Goal: Task Accomplishment & Management: Use online tool/utility

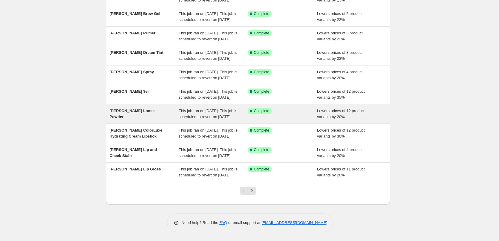
scroll to position [127, 0]
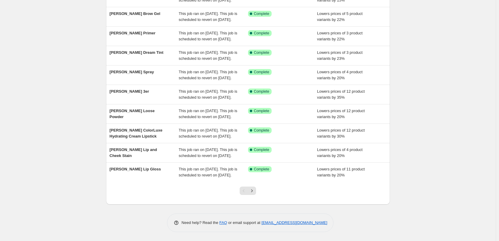
click at [252, 185] on div at bounding box center [248, 193] width 24 height 23
click at [252, 188] on icon "Next" at bounding box center [252, 191] width 6 height 6
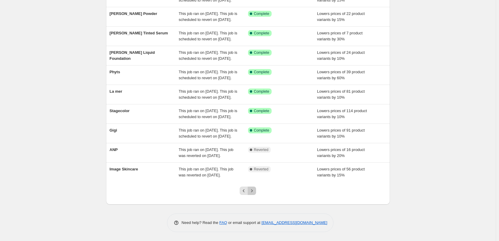
click at [253, 188] on icon "Next" at bounding box center [252, 191] width 6 height 6
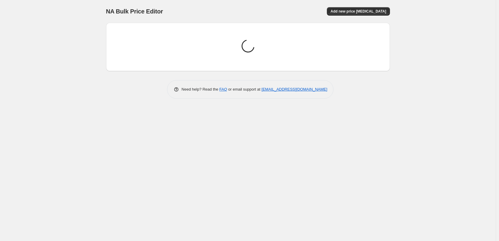
scroll to position [0, 0]
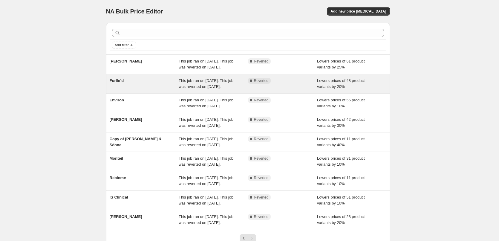
click at [123, 83] on span "Forlle´d" at bounding box center [117, 80] width 14 height 4
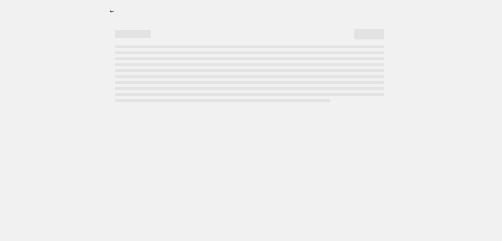
select select "percentage"
select select "remove"
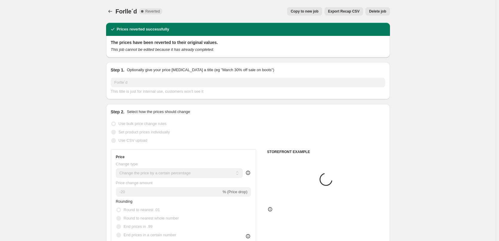
click at [314, 10] on span "Copy to new job" at bounding box center [305, 11] width 28 height 5
select select "percentage"
select select "remove"
select select "vendor"
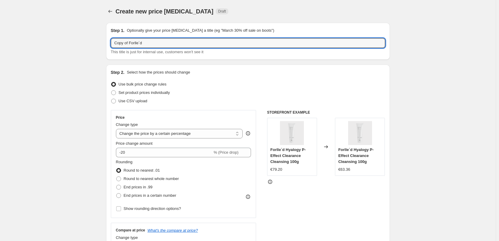
drag, startPoint x: 131, startPoint y: 43, endPoint x: 61, endPoint y: 36, distance: 69.9
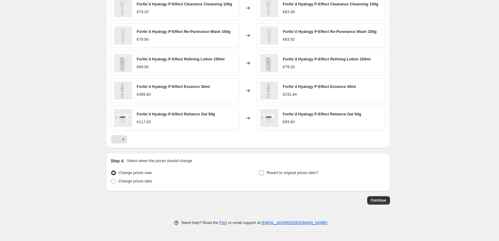
type input "Forlle´d"
click at [293, 171] on span "Revert to original prices later?" at bounding box center [293, 172] width 52 height 4
click at [264, 171] on input "Revert to original prices later?" at bounding box center [261, 172] width 5 height 5
checkbox input "true"
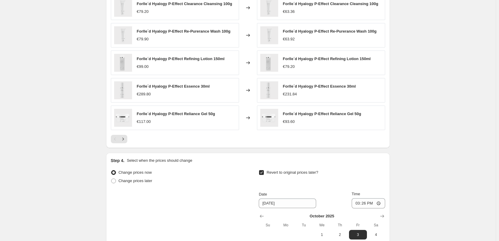
scroll to position [514, 0]
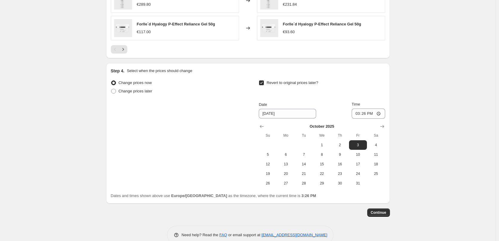
click at [258, 126] on div "October 2025 Su Mo Tu We Th Fr Sa 1 2 3 4 5 6 7 8 9 10 11 12 13 14 15 16 17 18 …" at bounding box center [319, 153] width 131 height 69
click at [261, 125] on icon "Show previous month, September 2025" at bounding box center [262, 126] width 6 height 6
click at [292, 186] on span "29" at bounding box center [285, 183] width 13 height 5
type input "[DATE]"
click at [357, 115] on input "15:26" at bounding box center [368, 113] width 33 height 10
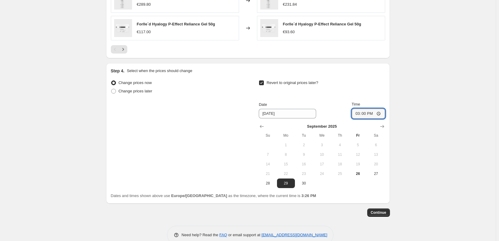
type input "03:00"
click at [377, 210] on span "Continue" at bounding box center [379, 212] width 16 height 5
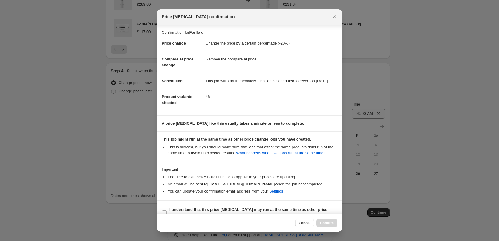
scroll to position [17, 0]
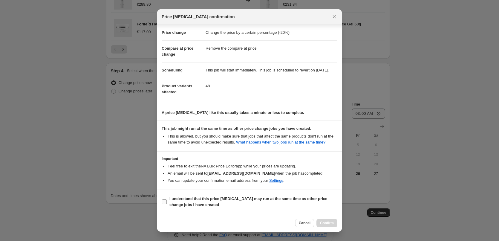
click at [186, 194] on section "I understand that this price [MEDICAL_DATA] may run at the same time as other p…" at bounding box center [249, 202] width 185 height 24
drag, startPoint x: 188, startPoint y: 200, endPoint x: 211, endPoint y: 202, distance: 23.1
click at [189, 200] on b "I understand that this price [MEDICAL_DATA] may run at the same time as other p…" at bounding box center [248, 201] width 158 height 10
click at [167, 200] on input "I understand that this price [MEDICAL_DATA] may run at the same time as other p…" at bounding box center [164, 201] width 5 height 5
checkbox input "true"
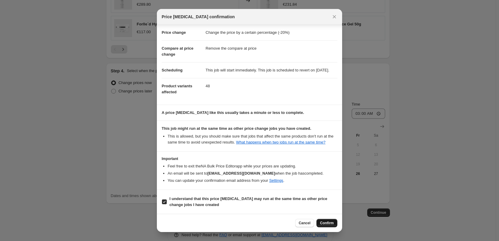
click at [318, 223] on button "Confirm" at bounding box center [326, 223] width 21 height 8
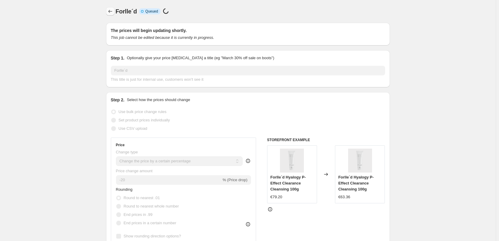
click at [114, 14] on button "Price change jobs" at bounding box center [110, 11] width 8 height 8
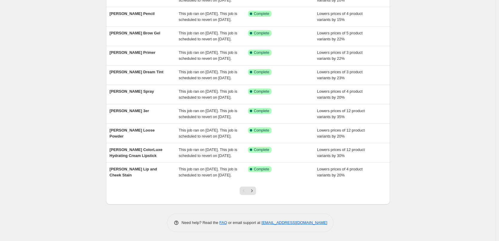
scroll to position [127, 0]
click at [256, 190] on button "Next" at bounding box center [252, 190] width 8 height 8
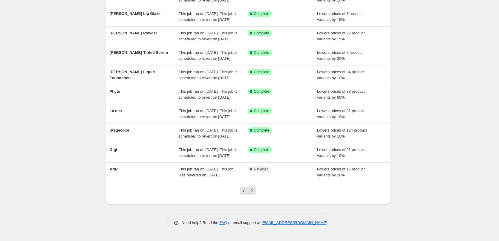
click at [255, 190] on icon "Next" at bounding box center [252, 191] width 6 height 6
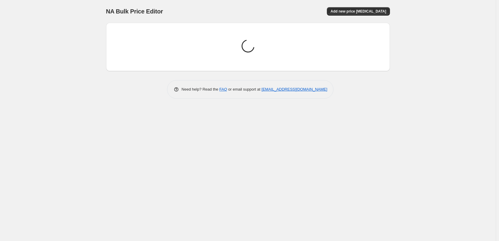
scroll to position [0, 0]
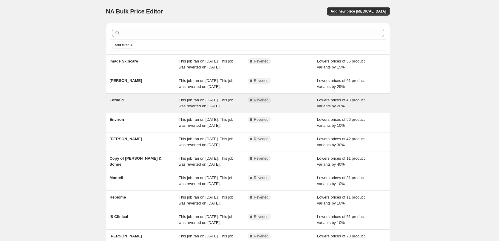
click at [111, 109] on div "Forlle´d" at bounding box center [144, 103] width 69 height 12
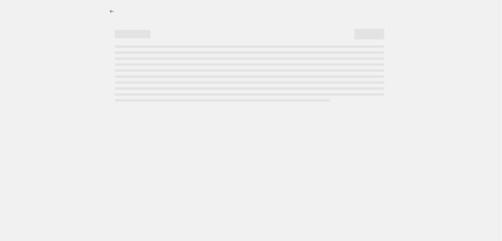
select select "percentage"
select select "remove"
select select "vendor"
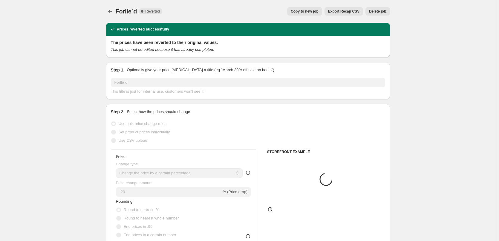
click at [383, 13] on span "Delete job" at bounding box center [377, 11] width 17 height 5
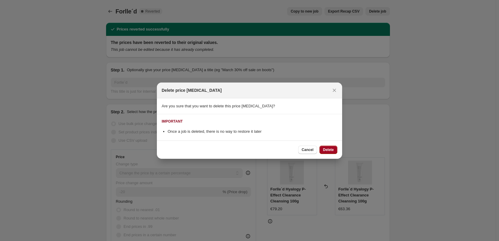
click at [326, 152] on button "Delete" at bounding box center [328, 150] width 18 height 8
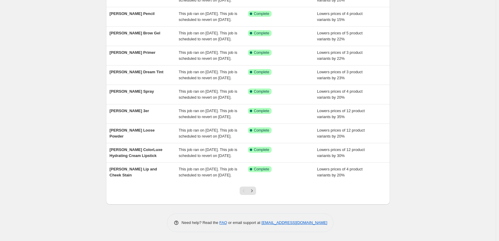
scroll to position [127, 0]
click at [255, 189] on icon "Next" at bounding box center [252, 191] width 6 height 6
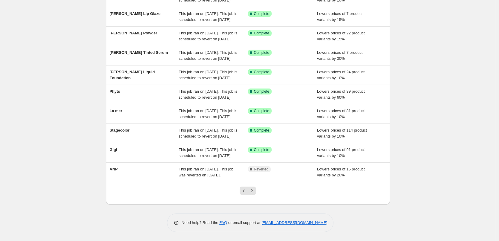
click at [255, 189] on icon "Next" at bounding box center [252, 191] width 6 height 6
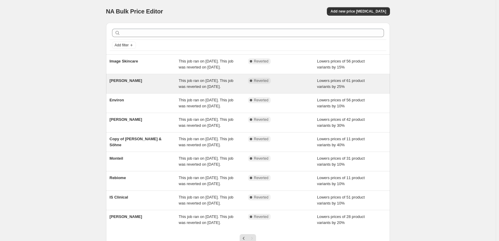
click at [132, 83] on span "[PERSON_NAME]" at bounding box center [126, 80] width 33 height 4
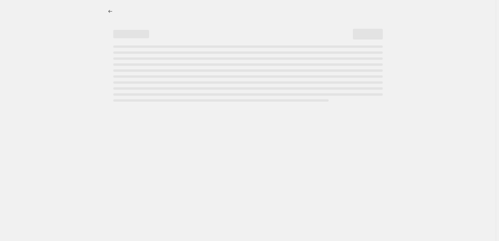
select select "percentage"
select select "vendor"
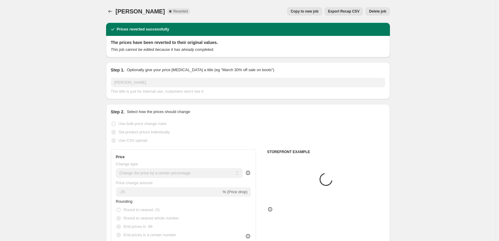
click at [313, 14] on button "Copy to new job" at bounding box center [304, 11] width 35 height 8
select select "percentage"
select select "vendor"
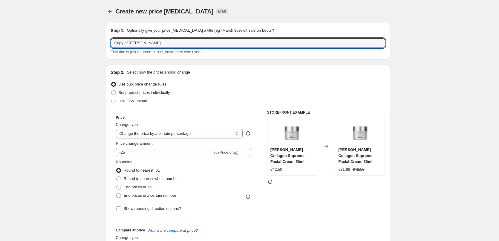
drag, startPoint x: 131, startPoint y: 43, endPoint x: 91, endPoint y: 45, distance: 39.8
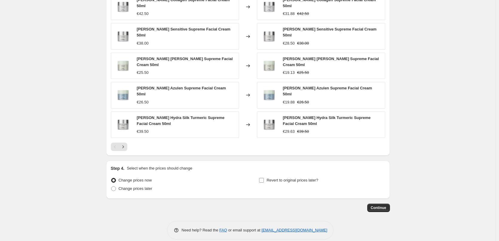
type input "[PERSON_NAME]"
click at [302, 178] on span "Revert to original prices later?" at bounding box center [293, 180] width 52 height 4
click at [264, 178] on input "Revert to original prices later?" at bounding box center [261, 180] width 5 height 5
checkbox input "true"
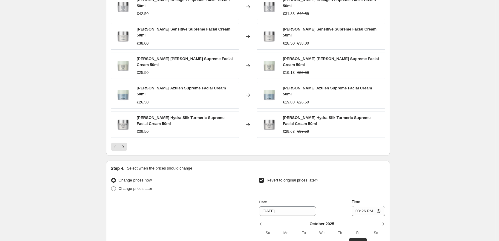
scroll to position [528, 0]
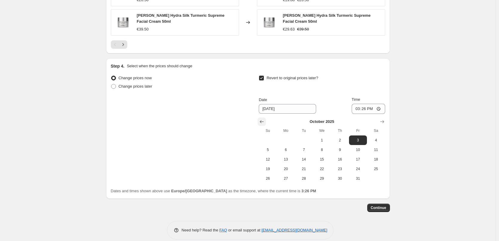
click at [261, 119] on icon "Show previous month, September 2025" at bounding box center [262, 122] width 6 height 6
click at [293, 176] on span "29" at bounding box center [285, 178] width 13 height 5
type input "[DATE]"
click at [355, 104] on input "15:26" at bounding box center [368, 109] width 33 height 10
type input "03:00"
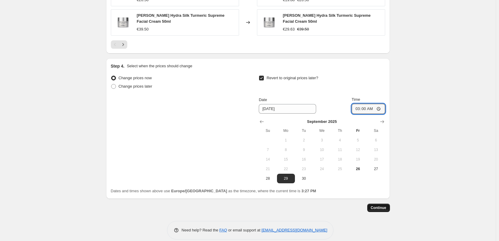
click at [381, 205] on span "Continue" at bounding box center [379, 207] width 16 height 5
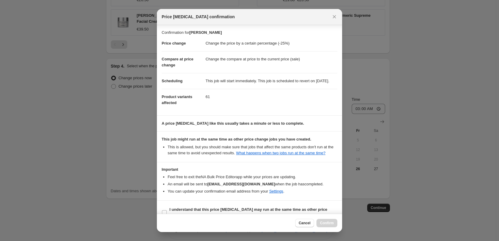
scroll to position [17, 0]
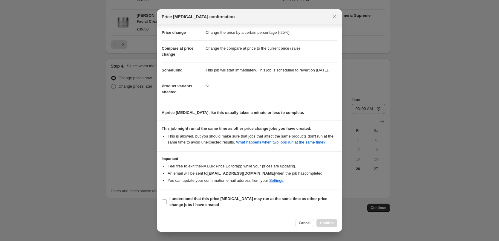
click at [196, 190] on section "I understand that this price [MEDICAL_DATA] may run at the same time as other p…" at bounding box center [249, 202] width 185 height 24
click at [197, 201] on b "I understand that this price [MEDICAL_DATA] may run at the same time as other p…" at bounding box center [248, 201] width 158 height 10
click at [167, 201] on input "I understand that this price [MEDICAL_DATA] may run at the same time as other p…" at bounding box center [164, 201] width 5 height 5
checkbox input "true"
click at [334, 220] on button "Confirm" at bounding box center [326, 223] width 21 height 8
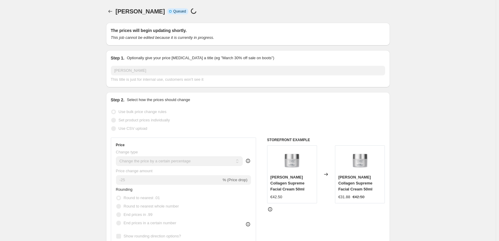
click at [108, 12] on icon "Price change jobs" at bounding box center [110, 11] width 6 height 6
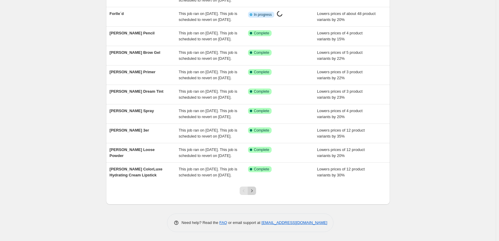
click at [254, 188] on button "Next" at bounding box center [252, 190] width 8 height 8
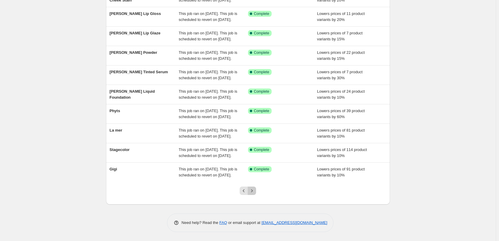
click at [254, 188] on button "Next" at bounding box center [252, 190] width 8 height 8
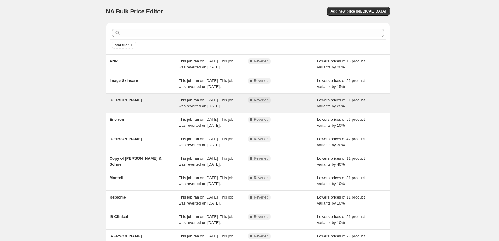
click at [135, 109] on div "[PERSON_NAME]" at bounding box center [144, 103] width 69 height 12
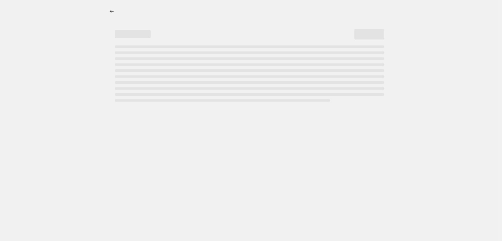
select select "percentage"
select select "vendor"
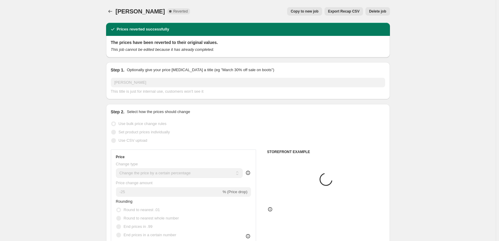
click at [382, 14] on button "Delete job" at bounding box center [377, 11] width 24 height 8
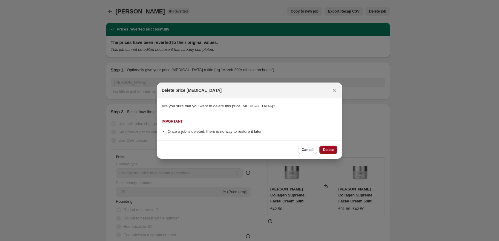
click at [328, 150] on span "Delete" at bounding box center [328, 149] width 11 height 5
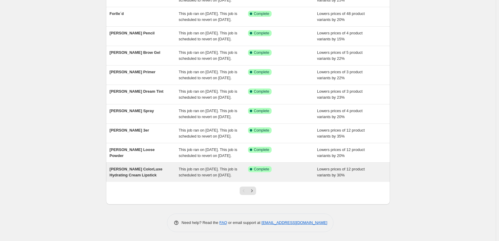
scroll to position [127, 0]
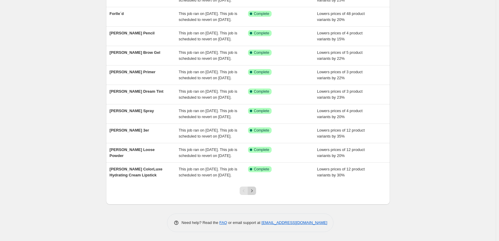
click at [255, 191] on icon "Next" at bounding box center [252, 191] width 6 height 6
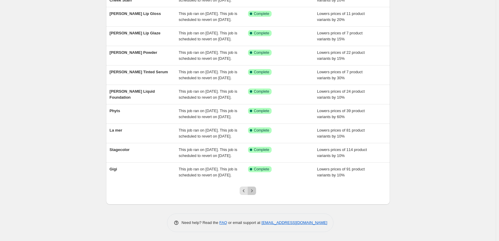
click at [255, 191] on icon "Next" at bounding box center [252, 191] width 6 height 6
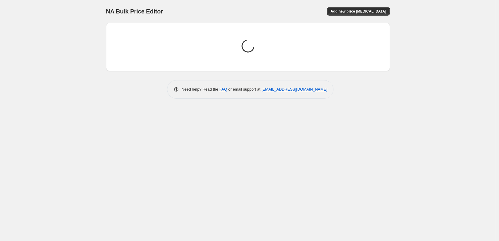
scroll to position [0, 0]
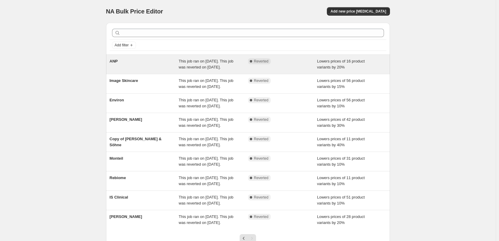
click at [123, 64] on div "ANP" at bounding box center [144, 64] width 69 height 12
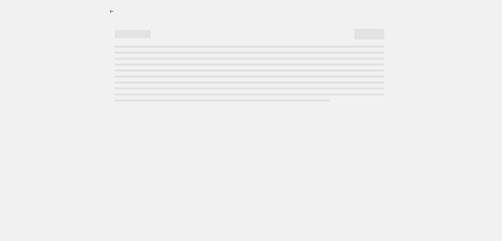
select select "percentage"
select select "vendor"
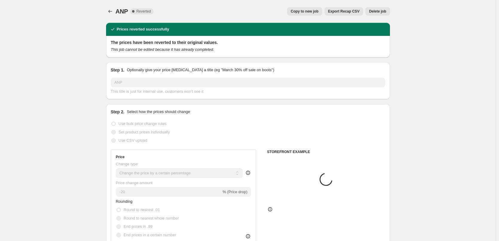
click at [318, 13] on span "Copy to new job" at bounding box center [305, 11] width 28 height 5
select select "percentage"
select select "vendor"
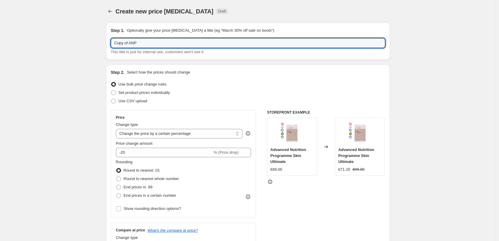
drag, startPoint x: 130, startPoint y: 44, endPoint x: 75, endPoint y: 44, distance: 55.0
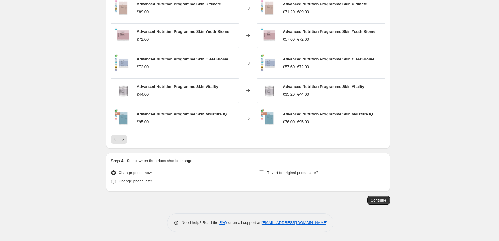
type input "ANP"
click at [271, 167] on div "Step 4. Select when the prices should change Change prices now Change prices la…" at bounding box center [248, 172] width 274 height 29
click at [273, 171] on span "Revert to original prices later?" at bounding box center [293, 172] width 52 height 4
click at [264, 171] on input "Revert to original prices later?" at bounding box center [261, 172] width 5 height 5
checkbox input "true"
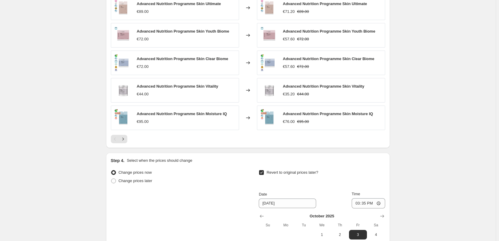
scroll to position [526, 0]
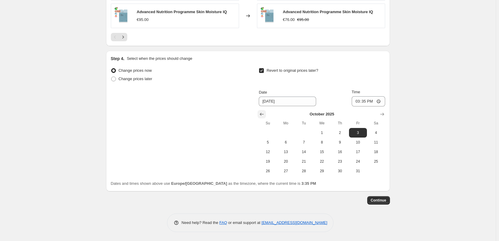
click at [263, 116] on icon "Show previous month, September 2025" at bounding box center [262, 114] width 6 height 6
drag, startPoint x: 285, startPoint y: 174, endPoint x: 291, endPoint y: 171, distance: 6.7
click at [286, 174] on button "29" at bounding box center [286, 171] width 18 height 10
type input "[DATE]"
click at [360, 102] on input "15:35" at bounding box center [368, 101] width 33 height 10
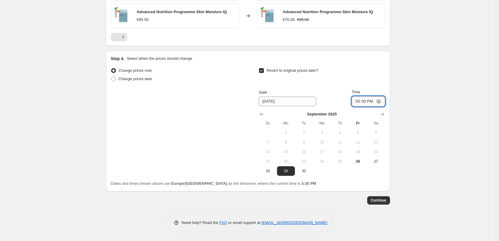
type input "03:00"
click at [383, 203] on button "Continue" at bounding box center [378, 200] width 23 height 8
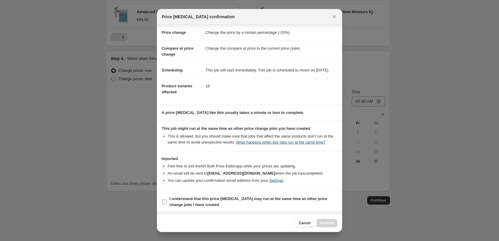
scroll to position [17, 0]
click at [191, 202] on b "I understand that this price [MEDICAL_DATA] may run at the same time as other p…" at bounding box center [248, 201] width 158 height 10
click at [167, 202] on input "I understand that this price [MEDICAL_DATA] may run at the same time as other p…" at bounding box center [164, 201] width 5 height 5
checkbox input "true"
click at [327, 219] on button "Confirm" at bounding box center [326, 223] width 21 height 8
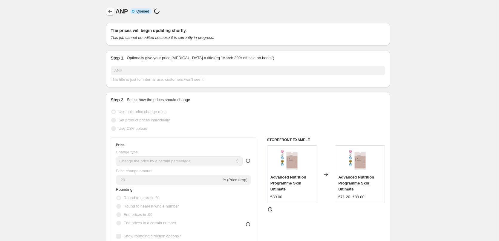
click at [111, 10] on icon "Price change jobs" at bounding box center [110, 11] width 6 height 6
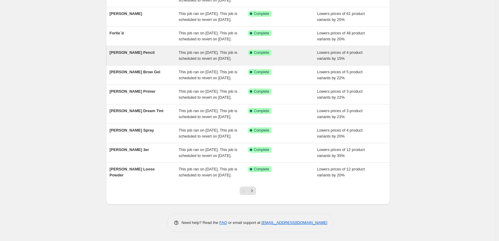
scroll to position [127, 0]
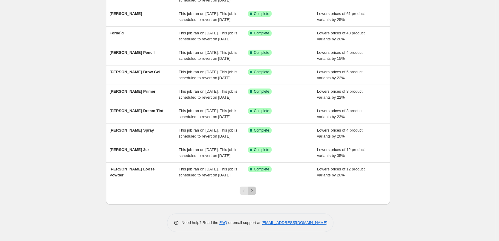
click at [253, 190] on icon "Next" at bounding box center [251, 190] width 1 height 3
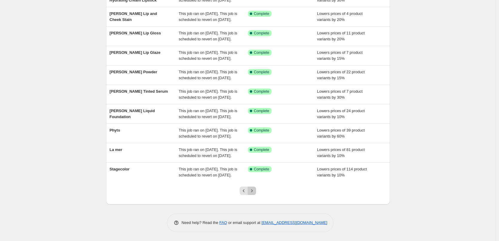
click at [252, 192] on icon "Next" at bounding box center [252, 191] width 6 height 6
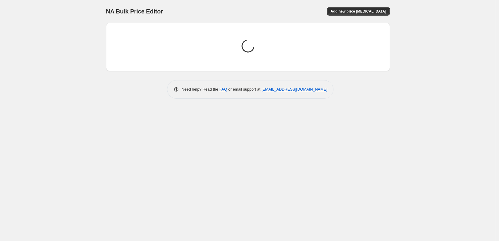
scroll to position [0, 0]
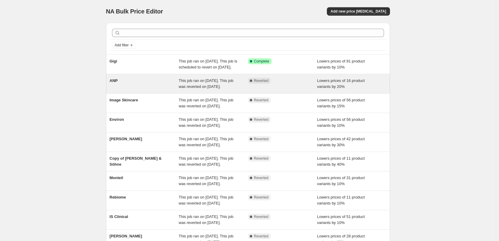
click at [125, 90] on div "ANP" at bounding box center [144, 84] width 69 height 12
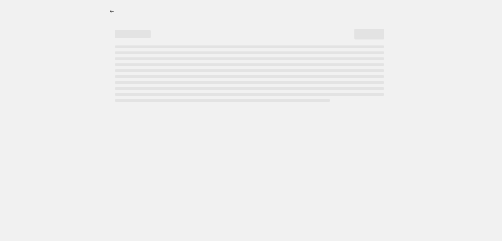
select select "percentage"
select select "vendor"
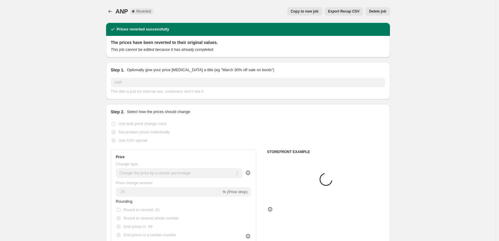
click at [386, 10] on span "Delete job" at bounding box center [377, 11] width 17 height 5
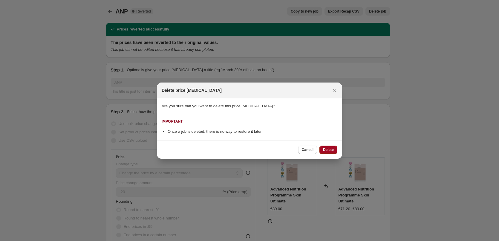
click at [334, 146] on button "Delete" at bounding box center [328, 150] width 18 height 8
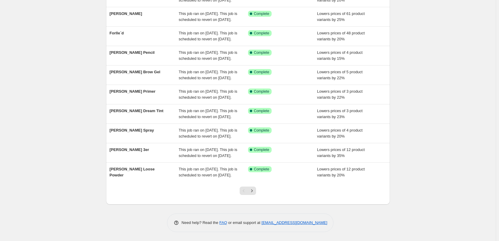
scroll to position [127, 0]
click at [252, 190] on icon "Next" at bounding box center [252, 191] width 6 height 6
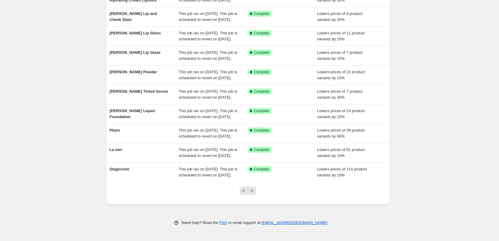
click at [252, 190] on icon "Next" at bounding box center [252, 191] width 6 height 6
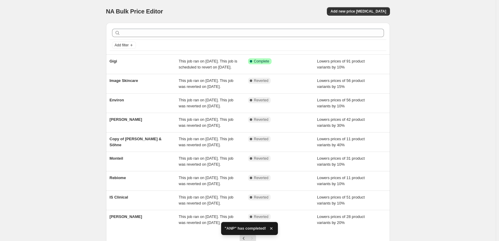
scroll to position [60, 0]
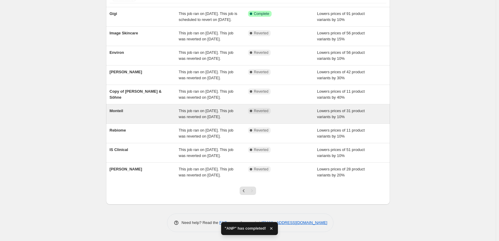
click at [131, 120] on div "Monteil" at bounding box center [144, 114] width 69 height 12
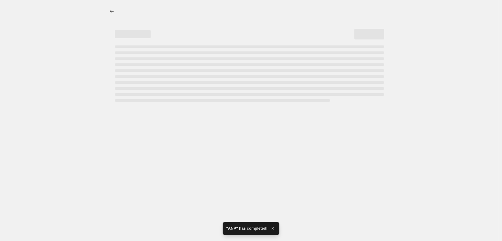
select select "percentage"
select select "remove"
select select "vendor"
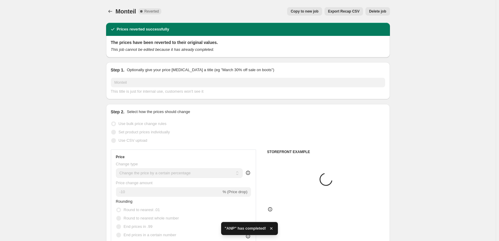
click at [318, 13] on span "Copy to new job" at bounding box center [305, 11] width 28 height 5
select select "percentage"
select select "remove"
select select "vendor"
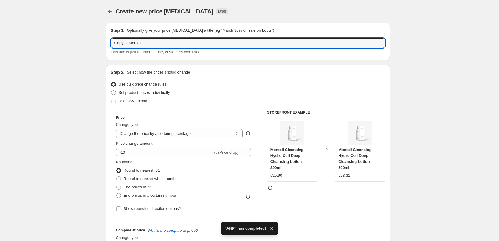
drag, startPoint x: 131, startPoint y: 43, endPoint x: 66, endPoint y: 39, distance: 64.4
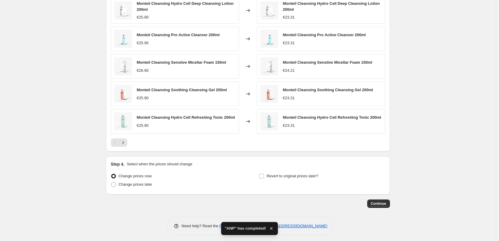
scroll to position [426, 0]
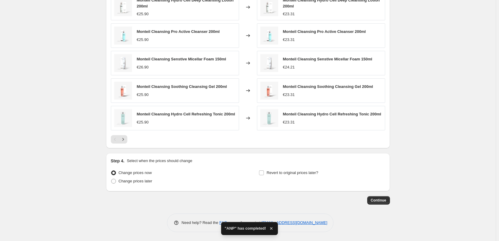
type input "Monteil"
drag, startPoint x: 294, startPoint y: 180, endPoint x: 292, endPoint y: 168, distance: 11.6
click at [294, 180] on div "Revert to original prices later?" at bounding box center [322, 178] width 126 height 18
click at [292, 168] on div "Step 4. Select when the prices should change Change prices now Change prices la…" at bounding box center [248, 172] width 274 height 29
click at [293, 173] on span "Revert to original prices later?" at bounding box center [293, 172] width 52 height 4
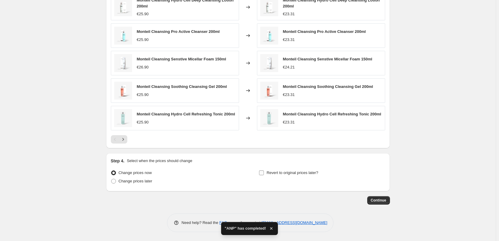
click at [264, 173] on input "Revert to original prices later?" at bounding box center [261, 172] width 5 height 5
checkbox input "true"
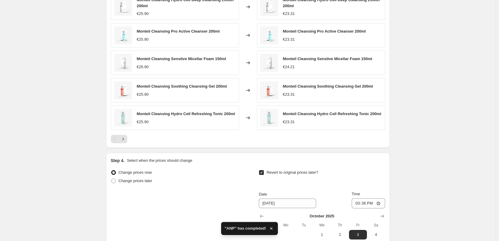
scroll to position [528, 0]
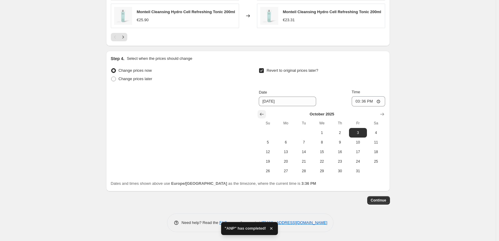
click at [261, 115] on icon "Show previous month, September 2025" at bounding box center [262, 114] width 6 height 6
click at [288, 169] on span "29" at bounding box center [285, 171] width 13 height 5
type input "[DATE]"
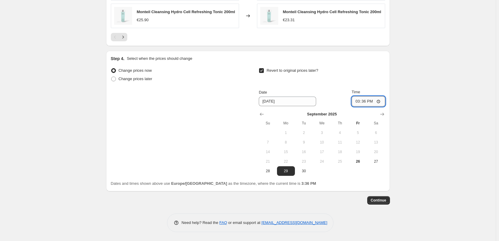
click at [358, 102] on input "15:36" at bounding box center [368, 101] width 33 height 10
type input "03:00"
click at [382, 202] on span "Continue" at bounding box center [379, 200] width 16 height 5
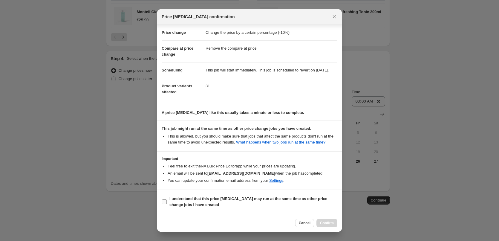
scroll to position [17, 0]
click at [206, 201] on span "I understand that this price [MEDICAL_DATA] may run at the same time as other p…" at bounding box center [253, 202] width 168 height 12
click at [167, 201] on input "I understand that this price [MEDICAL_DATA] may run at the same time as other p…" at bounding box center [164, 201] width 5 height 5
checkbox input "true"
click at [333, 221] on span "Confirm" at bounding box center [327, 222] width 14 height 5
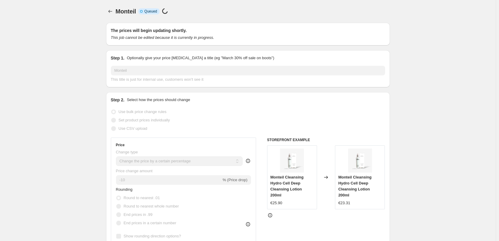
click at [117, 17] on div "Monteil. This page is ready Monteil Info Incomplete Queued Price [MEDICAL_DATA]…" at bounding box center [248, 11] width 284 height 23
drag, startPoint x: 116, startPoint y: 15, endPoint x: 113, endPoint y: 13, distance: 3.1
click at [115, 15] on div at bounding box center [111, 11] width 10 height 8
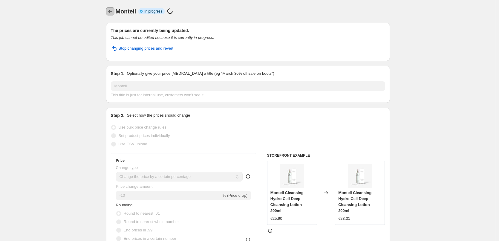
click at [110, 11] on icon "Price change jobs" at bounding box center [110, 11] width 4 height 3
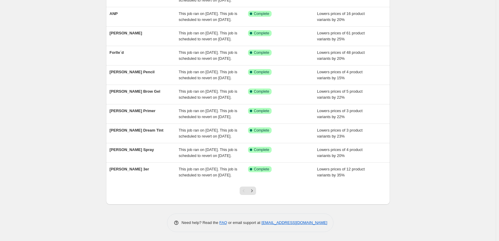
click at [260, 195] on div at bounding box center [248, 193] width 24 height 23
click at [252, 194] on icon "Next" at bounding box center [252, 191] width 6 height 6
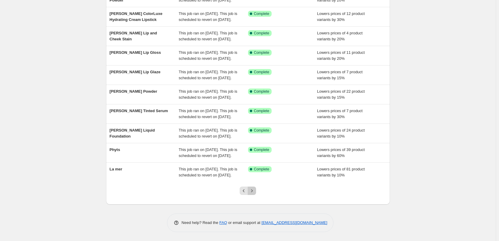
click at [256, 194] on button "Next" at bounding box center [252, 190] width 8 height 8
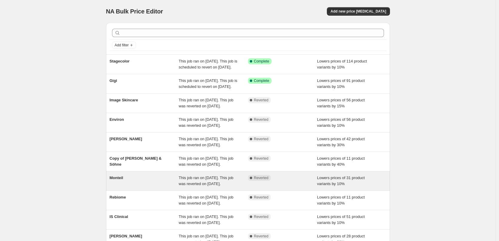
click at [123, 180] on span "Monteil" at bounding box center [117, 177] width 14 height 4
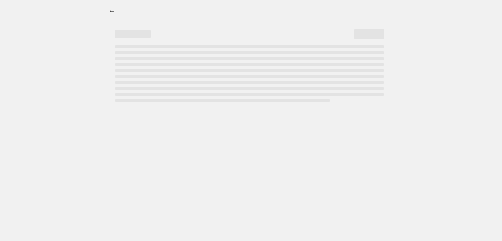
select select "percentage"
select select "remove"
select select "vendor"
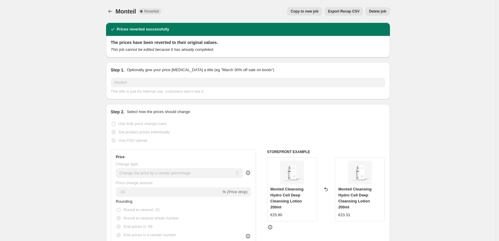
click at [377, 16] on div "Monteil. This page is ready Monteil Complete Reverted Copy to new job Export Re…" at bounding box center [248, 11] width 284 height 23
click at [379, 14] on button "Delete job" at bounding box center [377, 11] width 24 height 8
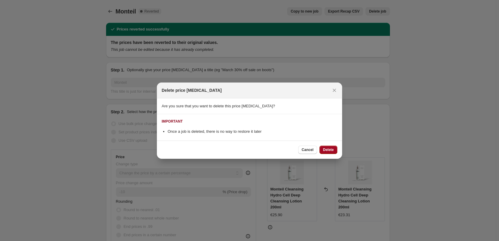
click at [333, 152] on button "Delete" at bounding box center [328, 150] width 18 height 8
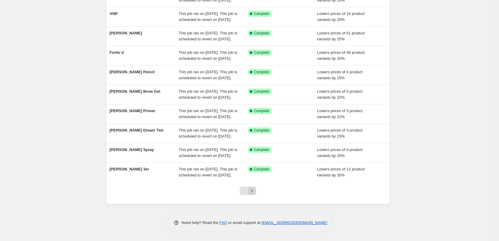
click at [256, 191] on button "Next" at bounding box center [252, 190] width 8 height 8
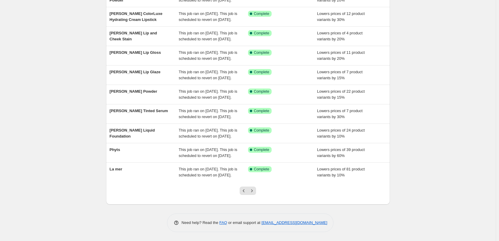
click at [256, 191] on button "Next" at bounding box center [252, 190] width 8 height 8
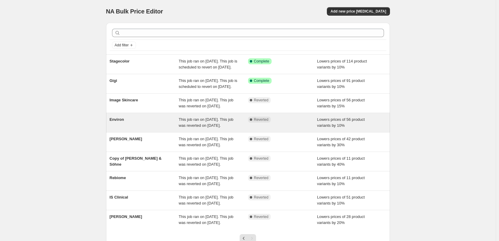
click at [108, 132] on div "Environ This job ran on [DATE]. This job was reverted on [DATE]. Complete Rever…" at bounding box center [248, 122] width 284 height 19
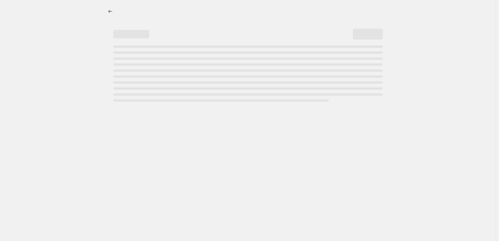
select select "percentage"
select select "vendor"
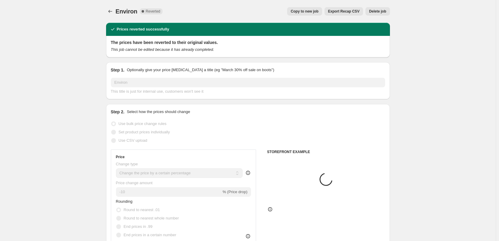
click at [313, 14] on button "Copy to new job" at bounding box center [304, 11] width 35 height 8
select select "percentage"
select select "vendor"
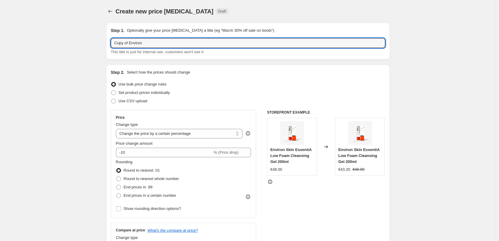
drag, startPoint x: 130, startPoint y: 44, endPoint x: 82, endPoint y: 36, distance: 49.1
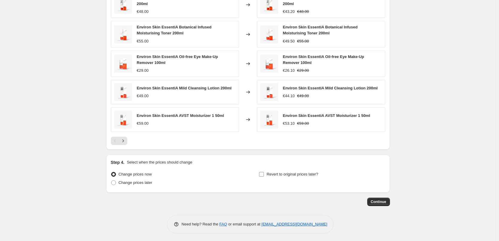
type input "Environ"
click at [274, 174] on span "Revert to original prices later?" at bounding box center [293, 174] width 52 height 4
click at [264, 174] on input "Revert to original prices later?" at bounding box center [261, 174] width 5 height 5
checkbox input "true"
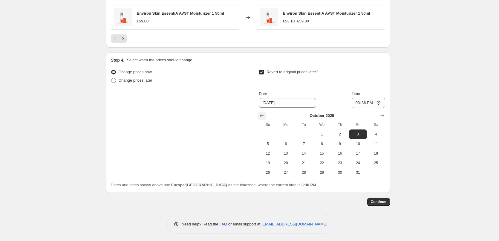
click at [264, 114] on icon "Show previous month, September 2025" at bounding box center [262, 115] width 4 height 3
click at [294, 168] on button "29" at bounding box center [286, 173] width 18 height 10
type input "[DATE]"
click at [360, 101] on input "15:36" at bounding box center [368, 103] width 33 height 10
type input "03:00"
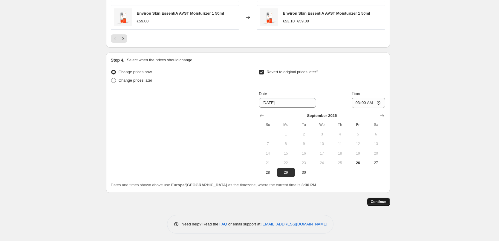
click at [379, 200] on span "Continue" at bounding box center [379, 201] width 16 height 5
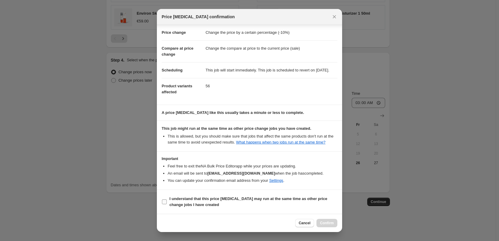
click at [188, 201] on span "I understand that this price [MEDICAL_DATA] may run at the same time as other p…" at bounding box center [253, 202] width 168 height 12
click at [167, 201] on input "I understand that this price [MEDICAL_DATA] may run at the same time as other p…" at bounding box center [164, 201] width 5 height 5
checkbox input "true"
select select "percentage"
select select "vendor"
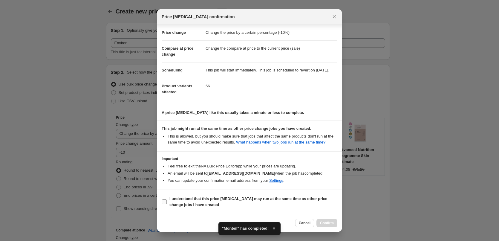
click at [194, 196] on b "I understand that this price [MEDICAL_DATA] may run at the same time as other p…" at bounding box center [248, 201] width 158 height 10
click at [167, 199] on input "I understand that this price [MEDICAL_DATA] may run at the same time as other p…" at bounding box center [164, 201] width 5 height 5
checkbox input "true"
click at [332, 219] on button "Confirm" at bounding box center [326, 223] width 21 height 8
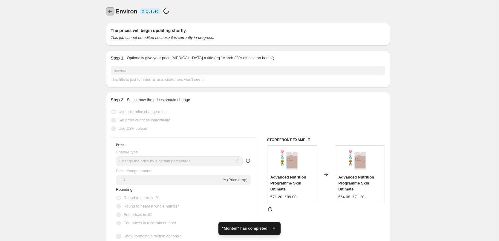
click at [113, 14] on icon "Price change jobs" at bounding box center [110, 11] width 6 height 6
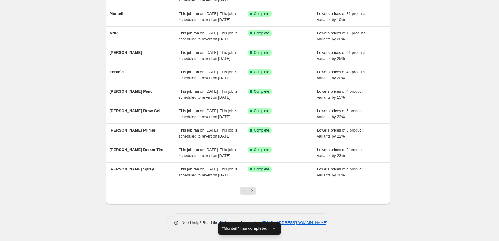
click at [253, 184] on div at bounding box center [248, 193] width 24 height 23
click at [252, 189] on icon "Next" at bounding box center [252, 191] width 6 height 6
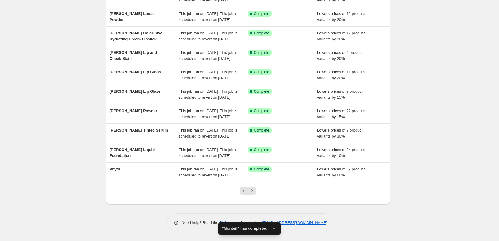
click at [252, 189] on icon "Next" at bounding box center [252, 191] width 6 height 6
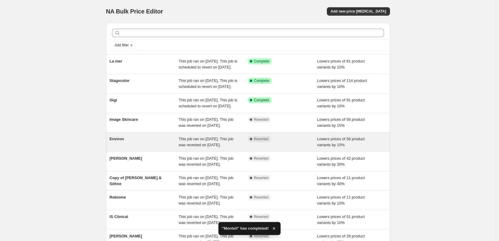
click at [125, 151] on div "Environ This job ran on [DATE]. This job was reverted on [DATE]. Complete Rever…" at bounding box center [248, 141] width 284 height 19
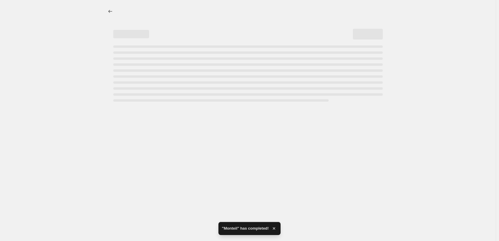
select select "percentage"
select select "vendor"
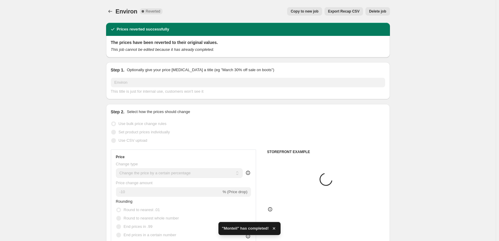
click at [377, 11] on span "Delete job" at bounding box center [377, 11] width 17 height 5
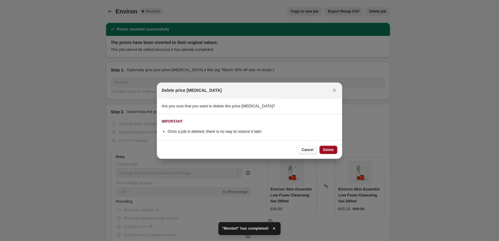
click at [328, 148] on span "Delete" at bounding box center [328, 149] width 11 height 5
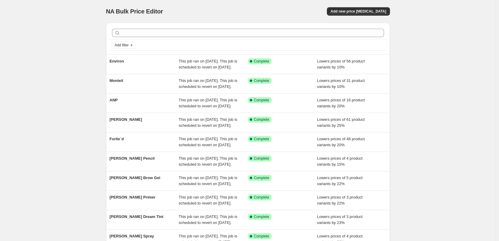
scroll to position [127, 0]
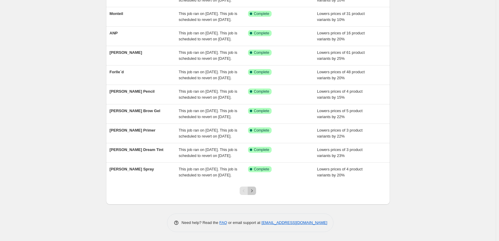
click at [255, 192] on icon "Next" at bounding box center [252, 191] width 6 height 6
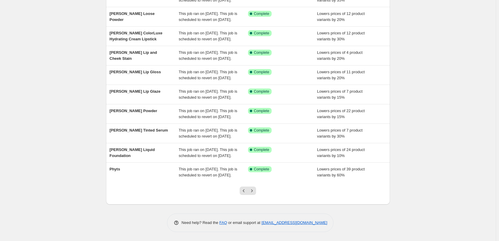
click at [255, 192] on icon "Next" at bounding box center [252, 191] width 6 height 6
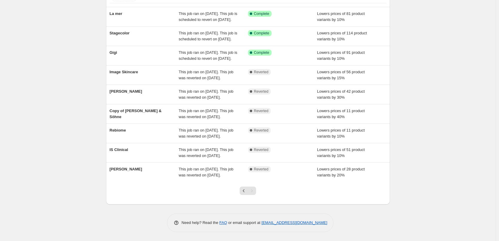
scroll to position [83, 0]
click at [255, 192] on div "Pagination" at bounding box center [252, 190] width 8 height 8
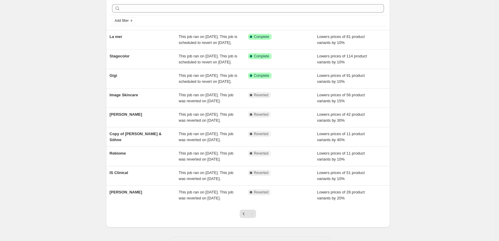
scroll to position [0, 0]
